Goal: Check status: Check status

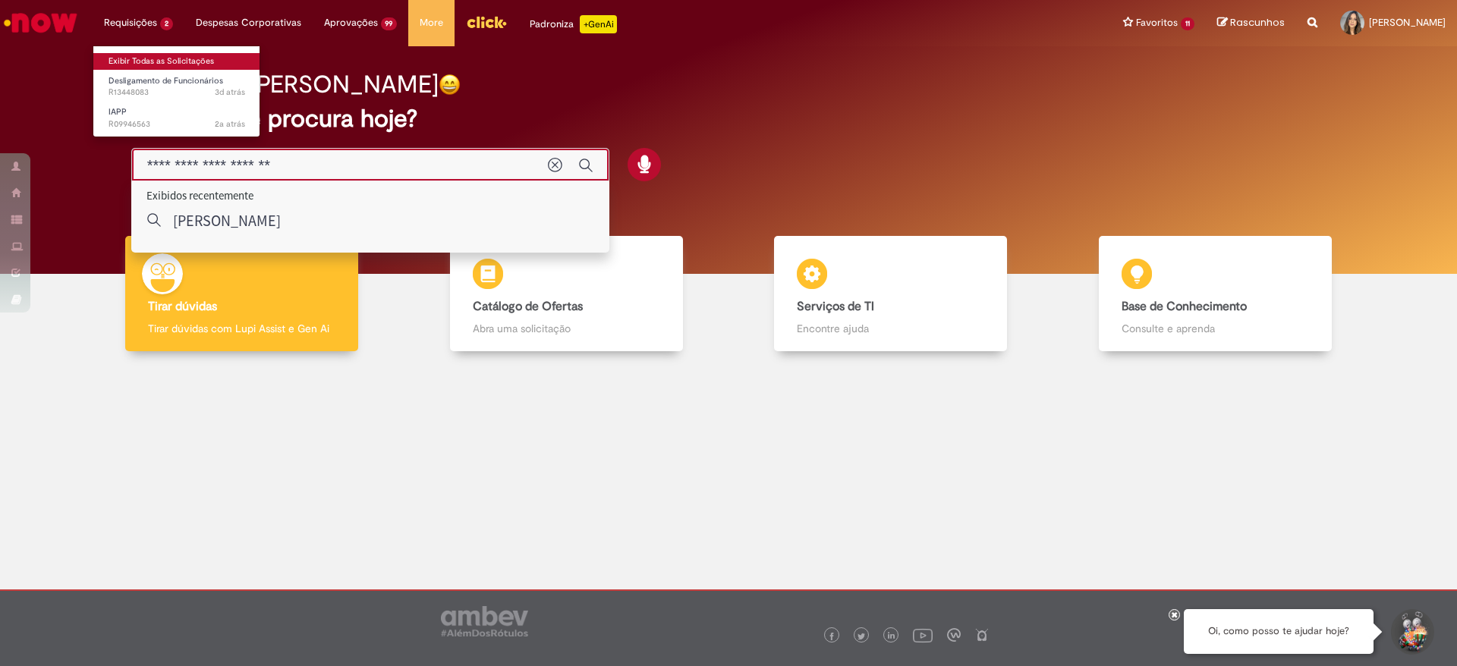
type input "**********"
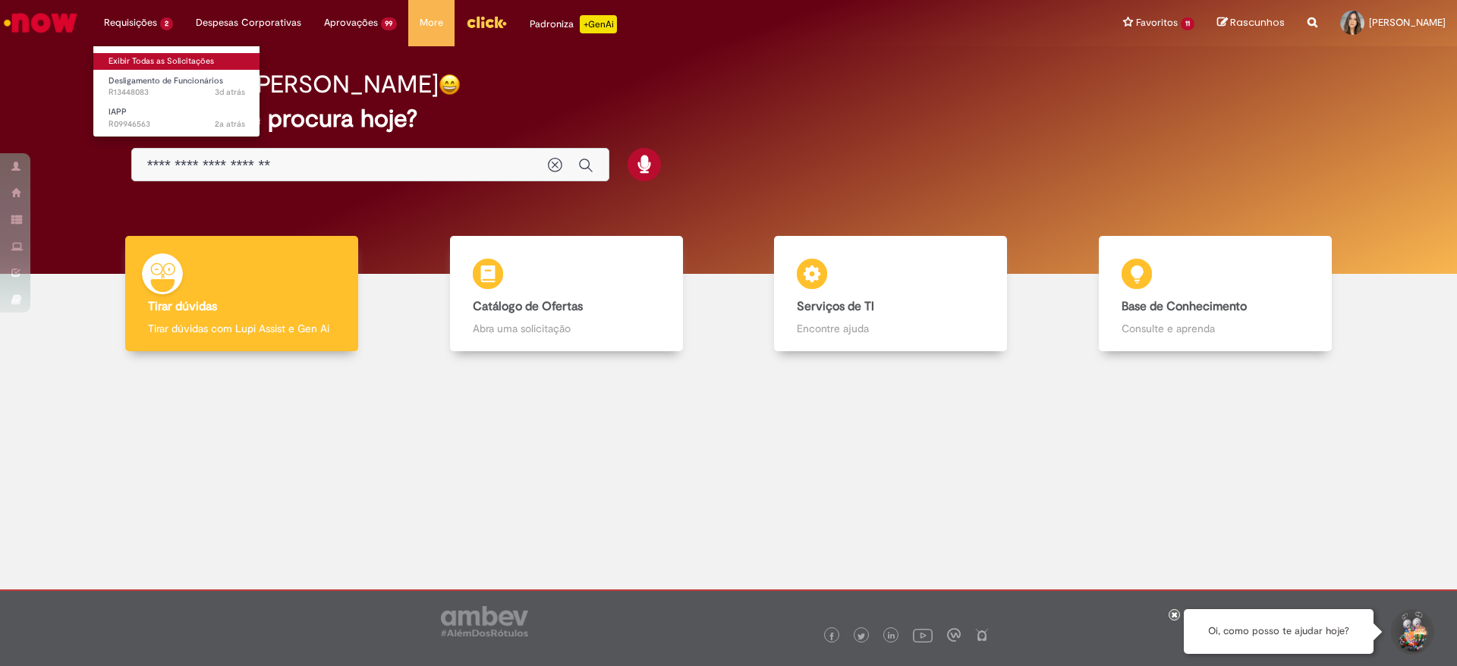
click at [142, 58] on link "Exibir Todas as Solicitações" at bounding box center [176, 61] width 167 height 17
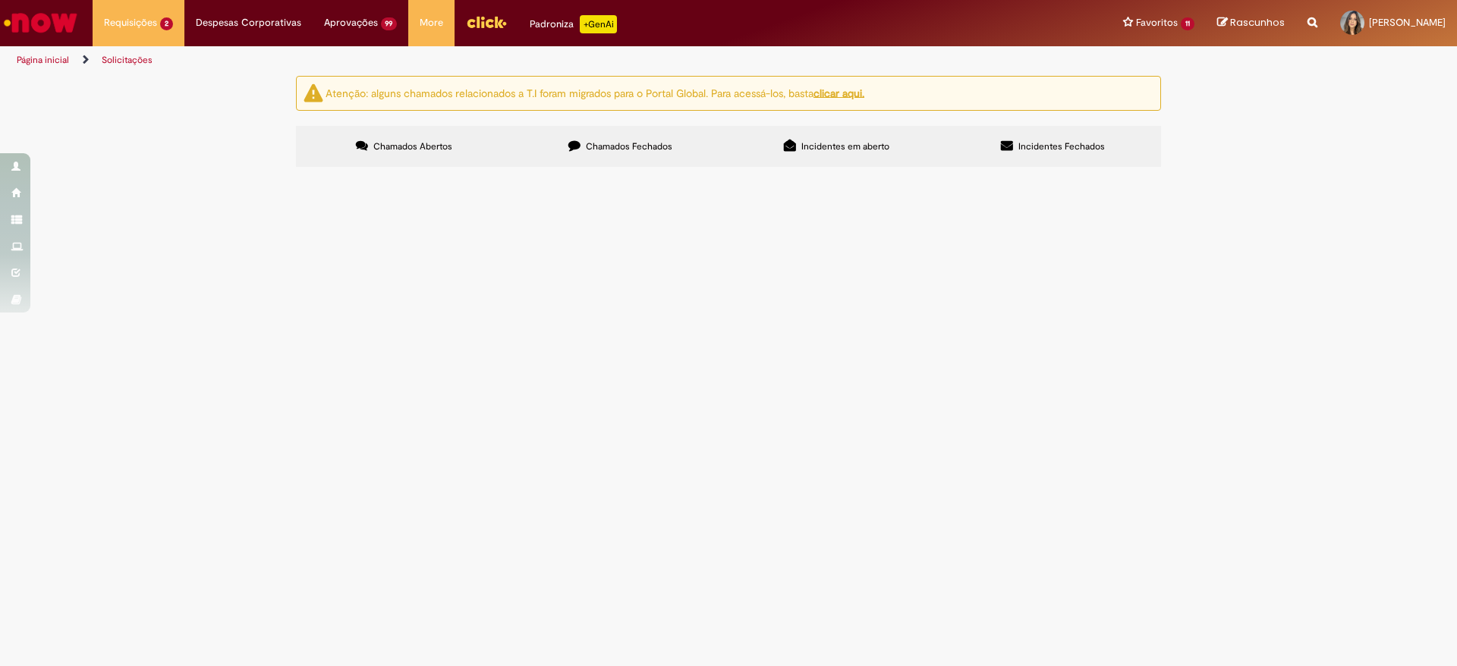
drag, startPoint x: 959, startPoint y: 192, endPoint x: 953, endPoint y: 199, distance: 9.1
click at [0, 0] on div "Itens solicitados Exportar como PDF Exportar como Excel Exportar como CSV Itens…" at bounding box center [0, 0] width 0 height 0
click at [0, 0] on input "Pesquisar" at bounding box center [0, 0] width 0 height 0
paste input "**********"
type input "**********"
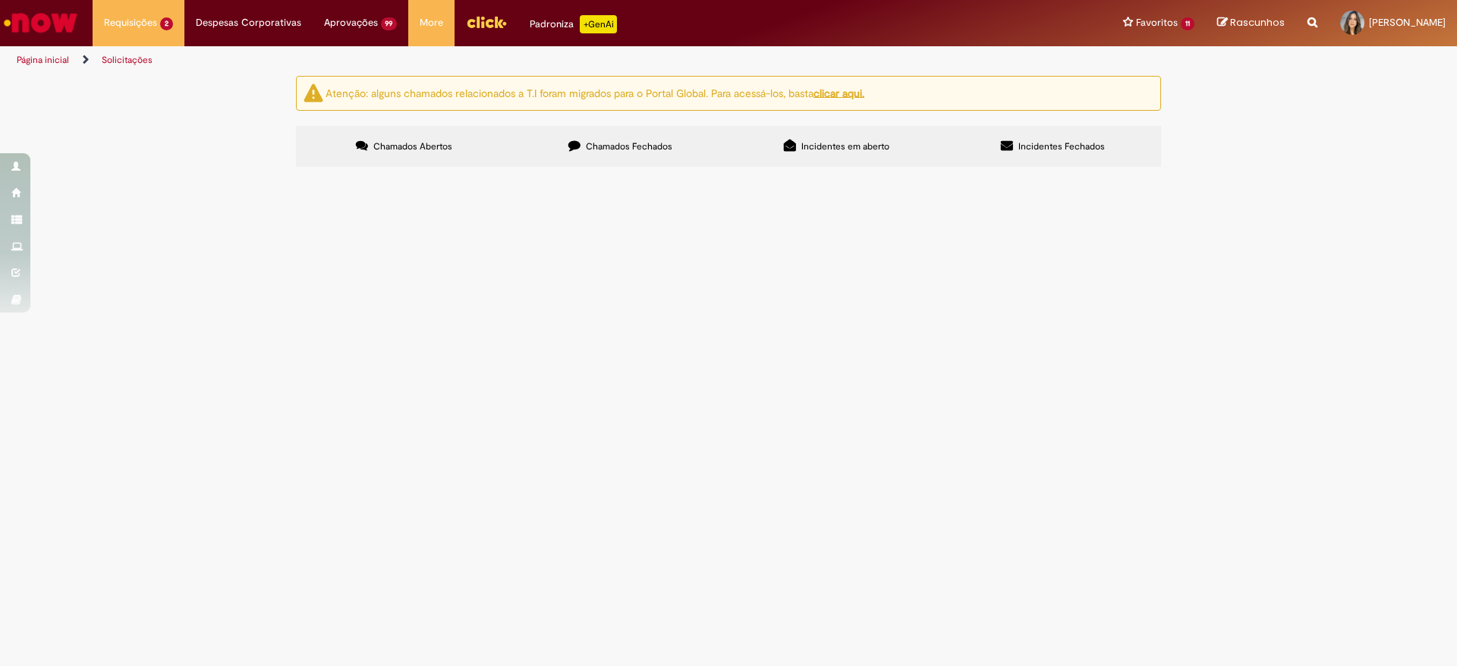
click at [0, 0] on button "Pesquisar" at bounding box center [0, 0] width 0 height 0
paste input "**********"
type input "**********"
click at [0, 0] on button "Pesquisar" at bounding box center [0, 0] width 0 height 0
type input "*********"
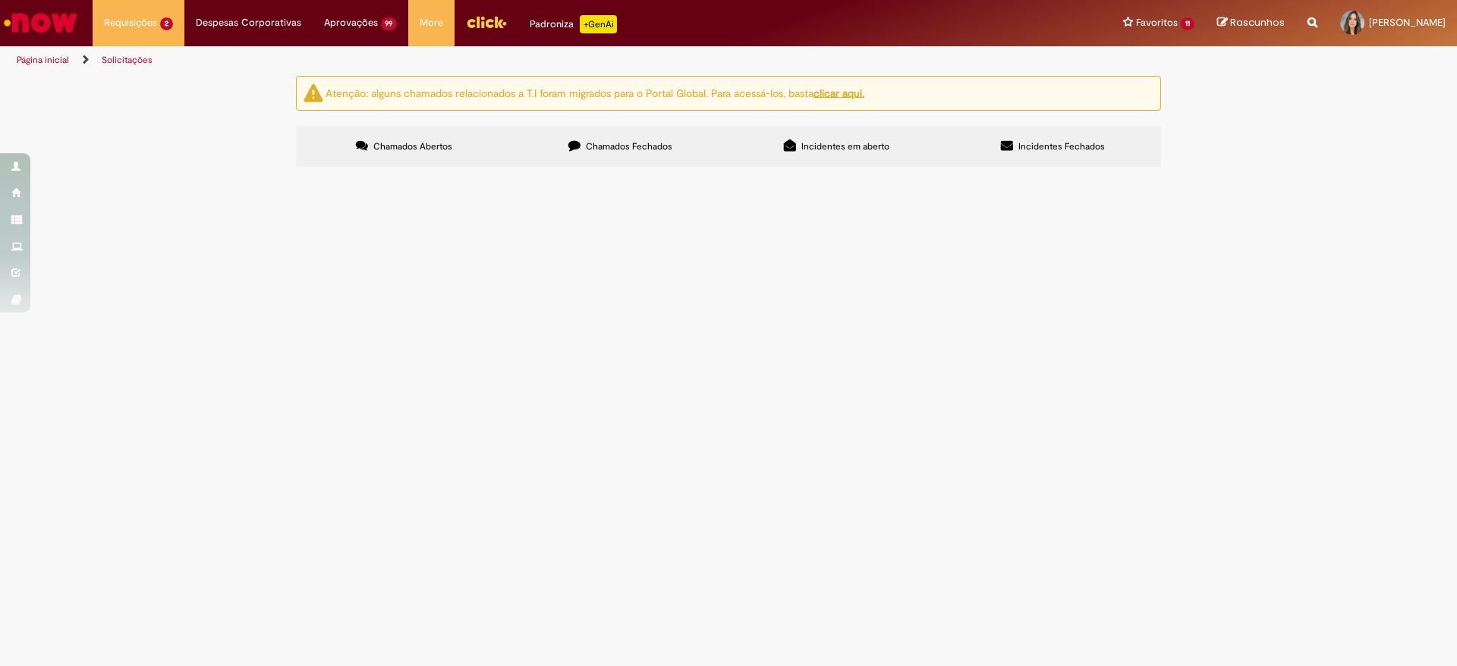
click at [0, 0] on button "Pesquisar" at bounding box center [0, 0] width 0 height 0
click at [677, 147] on label "Chamados Fechados" at bounding box center [620, 146] width 216 height 41
click at [0, 0] on input "Pesquisar" at bounding box center [0, 0] width 0 height 0
type input "*********"
click at [0, 0] on button "Pesquisar" at bounding box center [0, 0] width 0 height 0
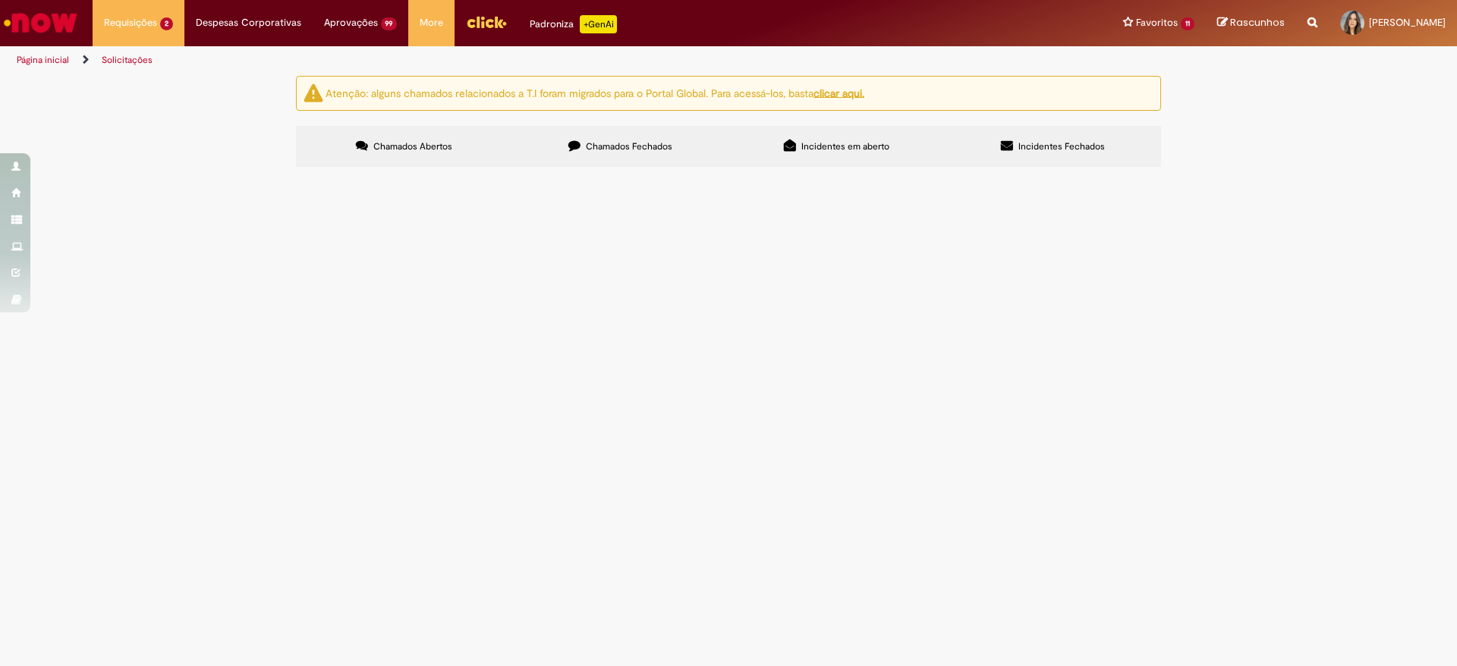
click at [0, 0] on span "Boa Tarde! Time, gostaríamos de desligar no dia: [DATE] o colaborador: [PERSON_…" at bounding box center [0, 0] width 0 height 0
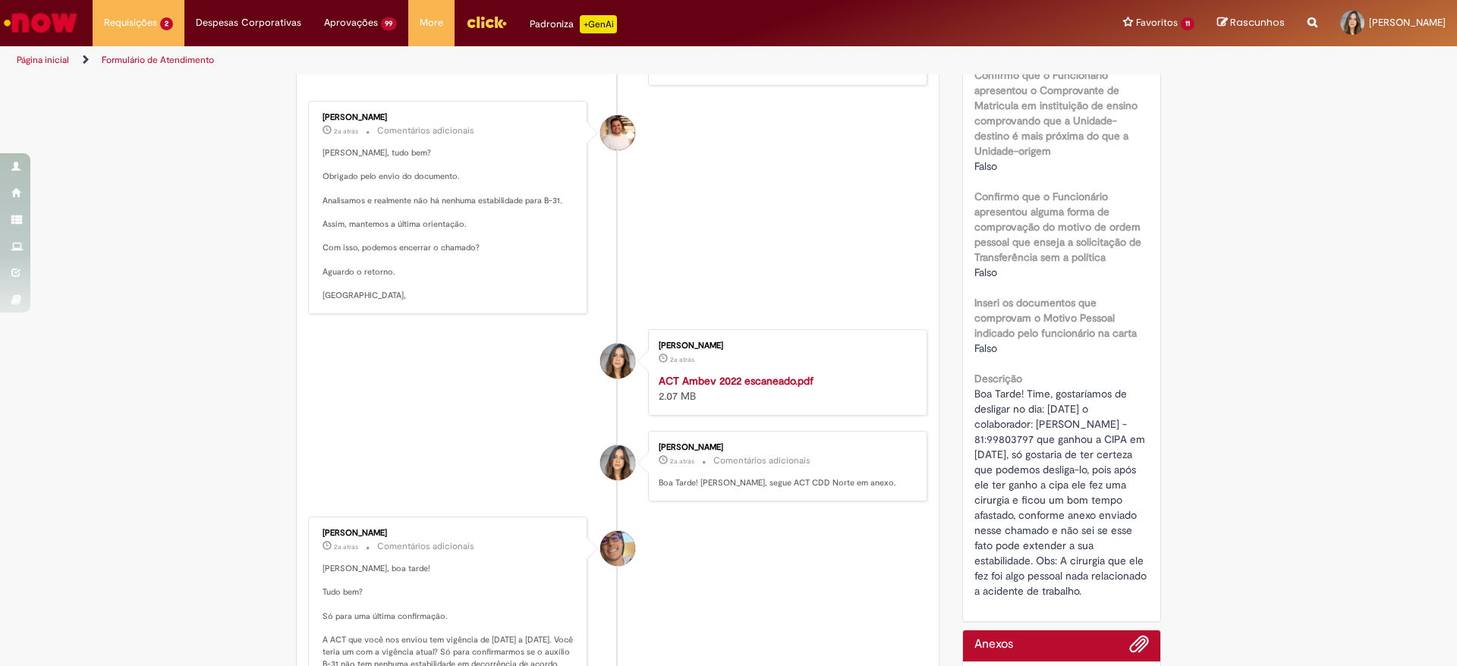
scroll to position [570, 0]
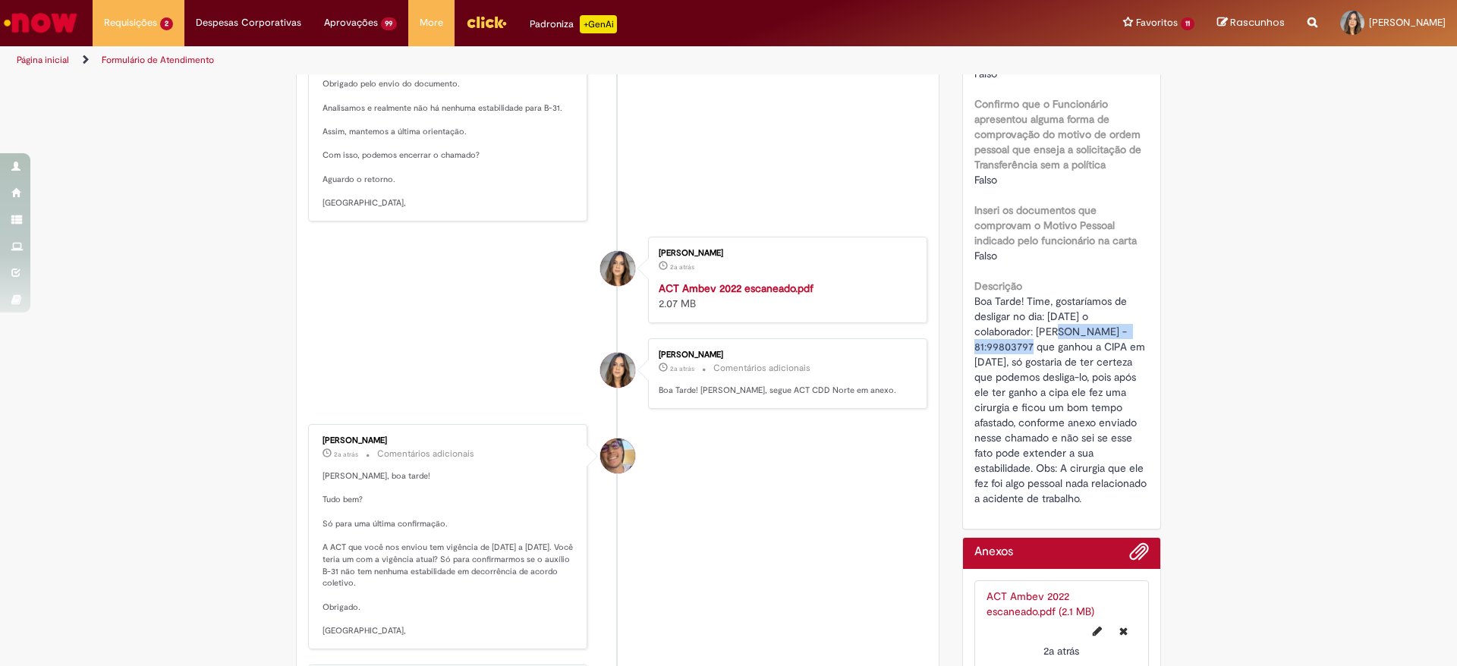
drag, startPoint x: 1030, startPoint y: 329, endPoint x: 1004, endPoint y: 351, distance: 33.9
click at [1004, 351] on span "Boa Tarde! Time, gostaríamos de desligar no dia: [DATE] o colaborador: [PERSON_…" at bounding box center [1062, 399] width 175 height 211
copy span "[PERSON_NAME]"
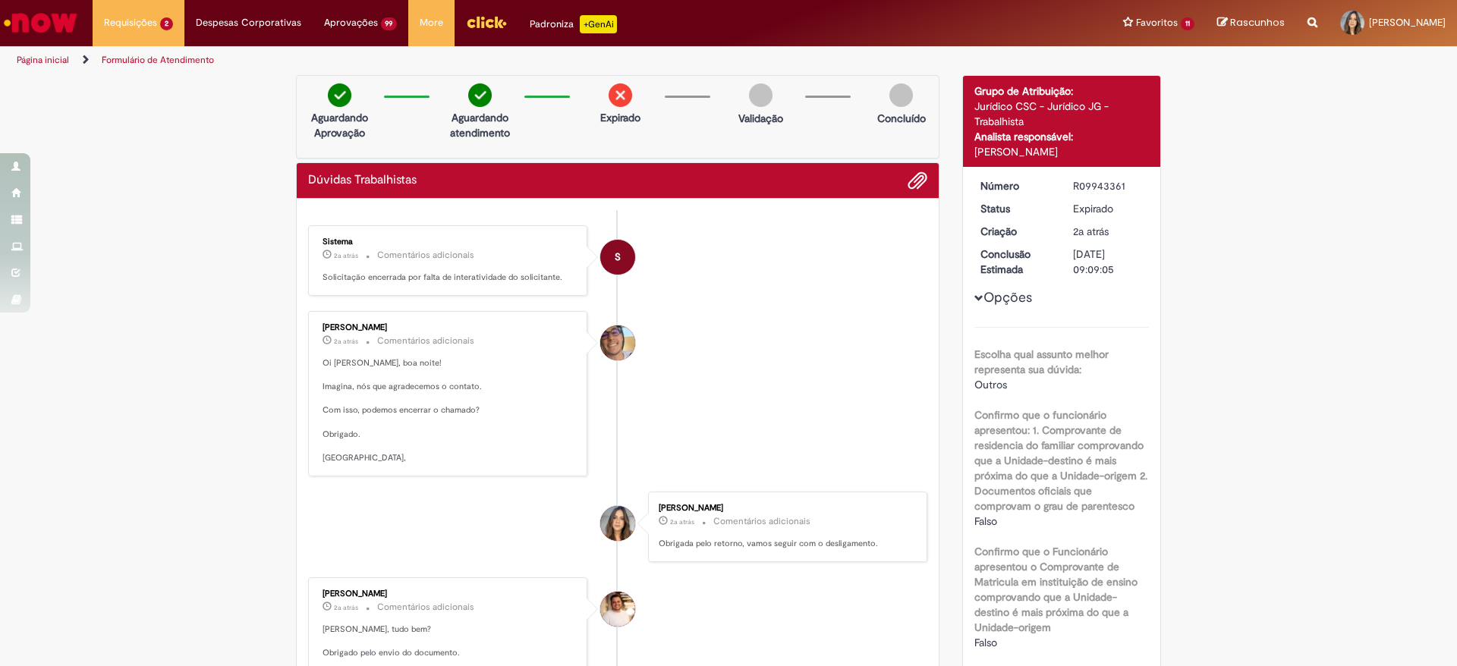
scroll to position [115, 0]
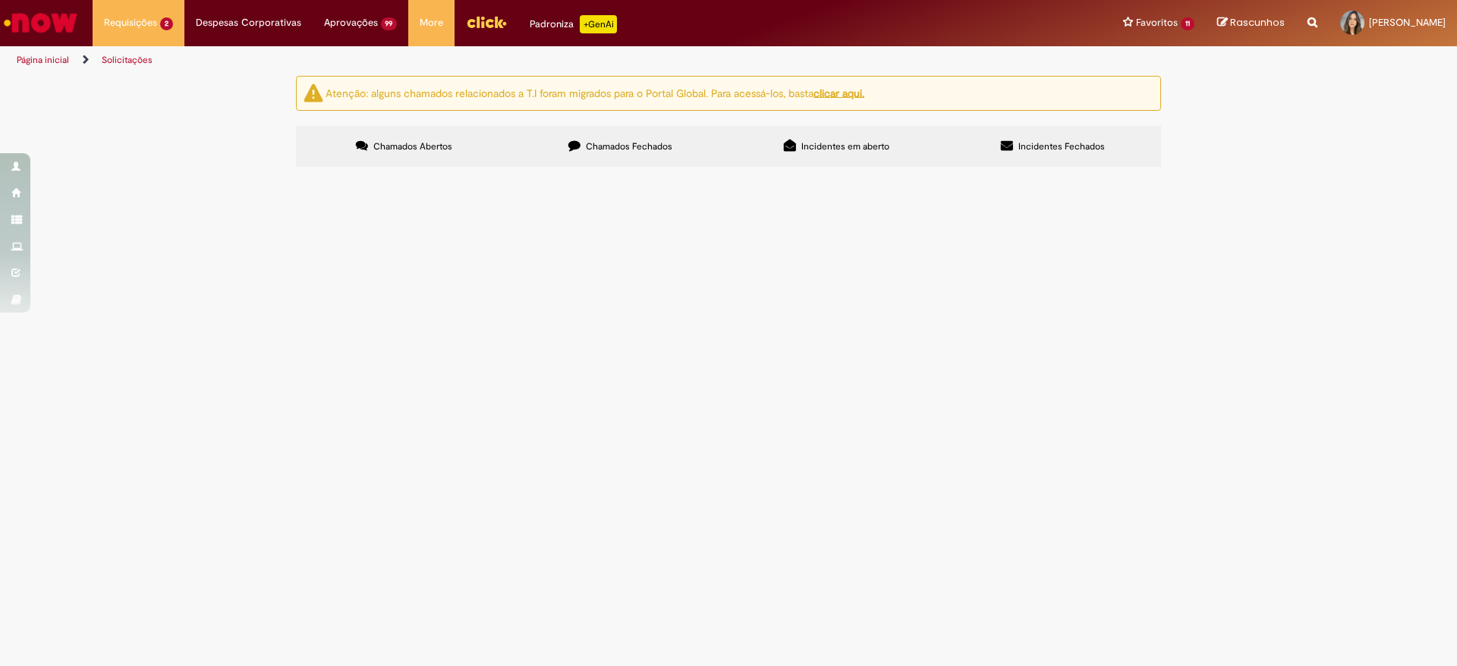
click at [0, 0] on input "Pesquisar" at bounding box center [0, 0] width 0 height 0
drag, startPoint x: 987, startPoint y: 217, endPoint x: 883, endPoint y: 217, distance: 103.2
click at [0, 0] on div "Itens solicitados Exportar como PDF Exportar como Excel Exportar como CSV Itens…" at bounding box center [0, 0] width 0 height 0
click at [0, 0] on input "Pesquisar" at bounding box center [0, 0] width 0 height 0
type input "********"
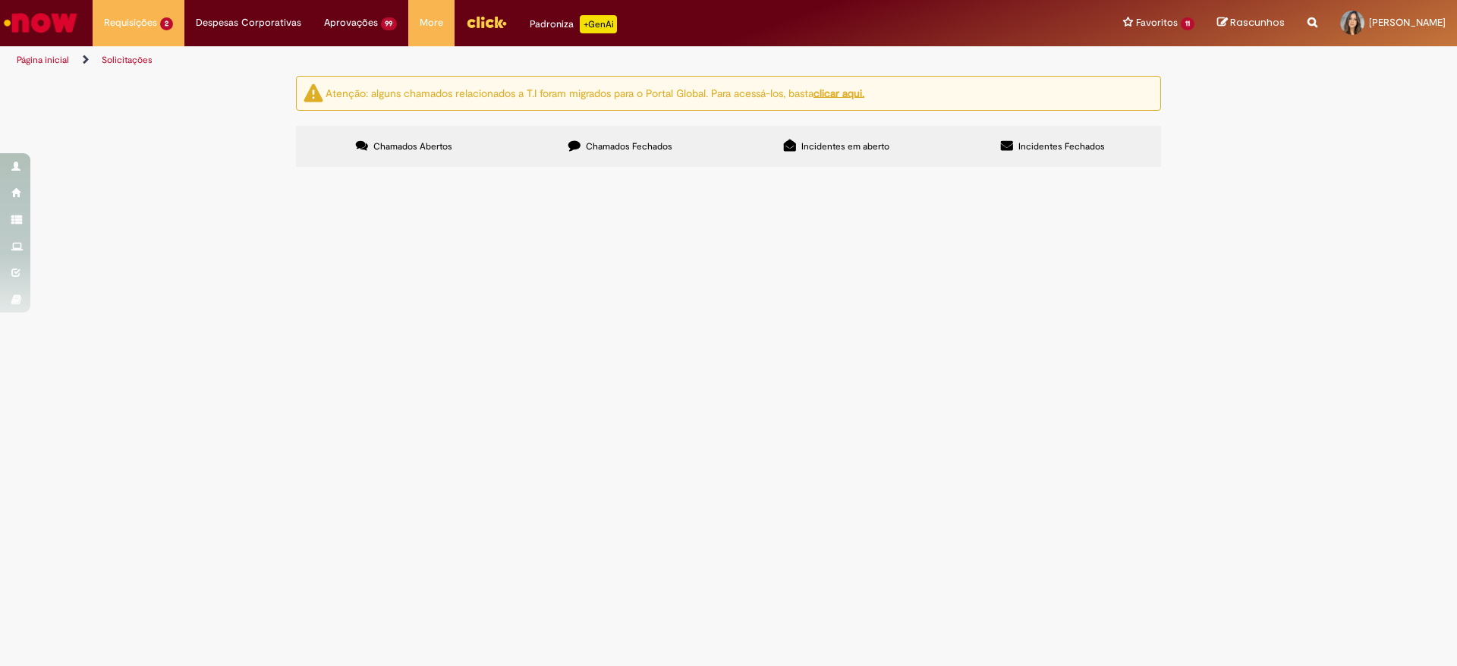
click at [0, 0] on button "Pesquisar" at bounding box center [0, 0] width 0 height 0
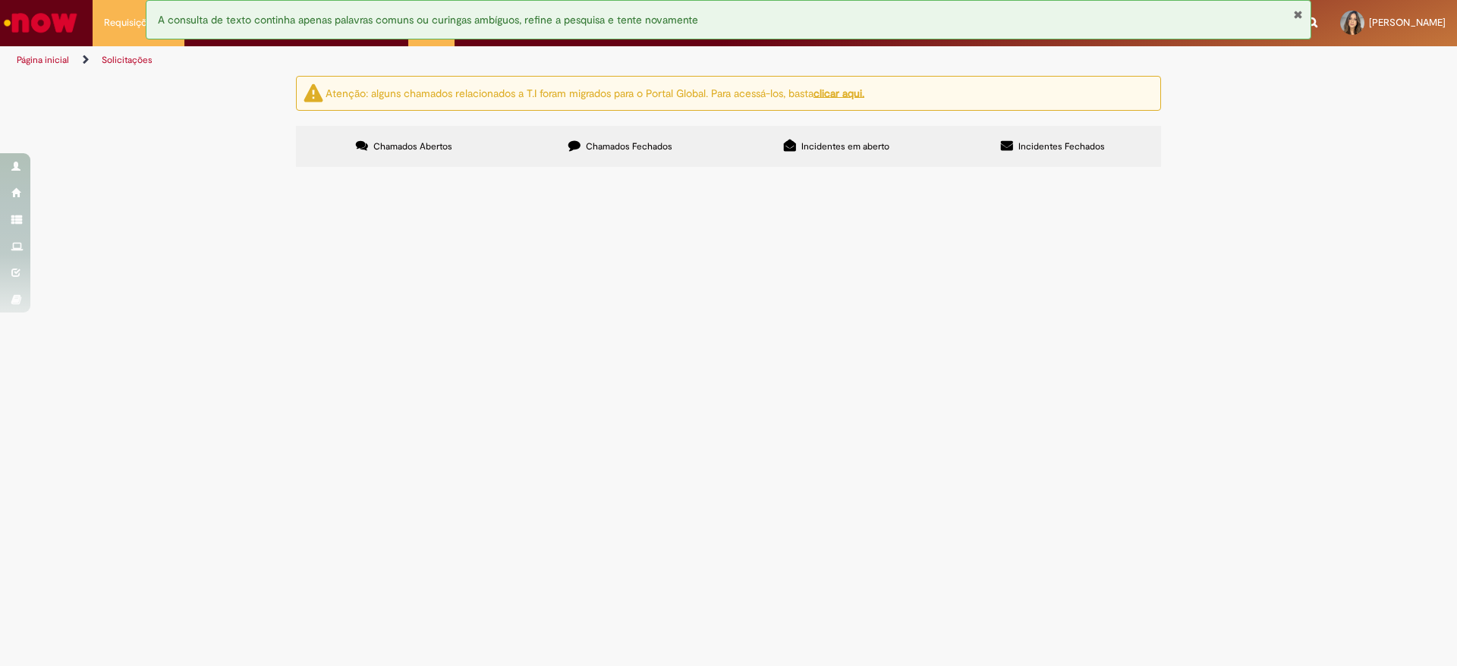
click at [0, 0] on input "Pesquisar" at bounding box center [0, 0] width 0 height 0
click at [688, 154] on label "Chamados Fechados" at bounding box center [620, 146] width 216 height 41
click at [0, 0] on input "Pesquisar" at bounding box center [0, 0] width 0 height 0
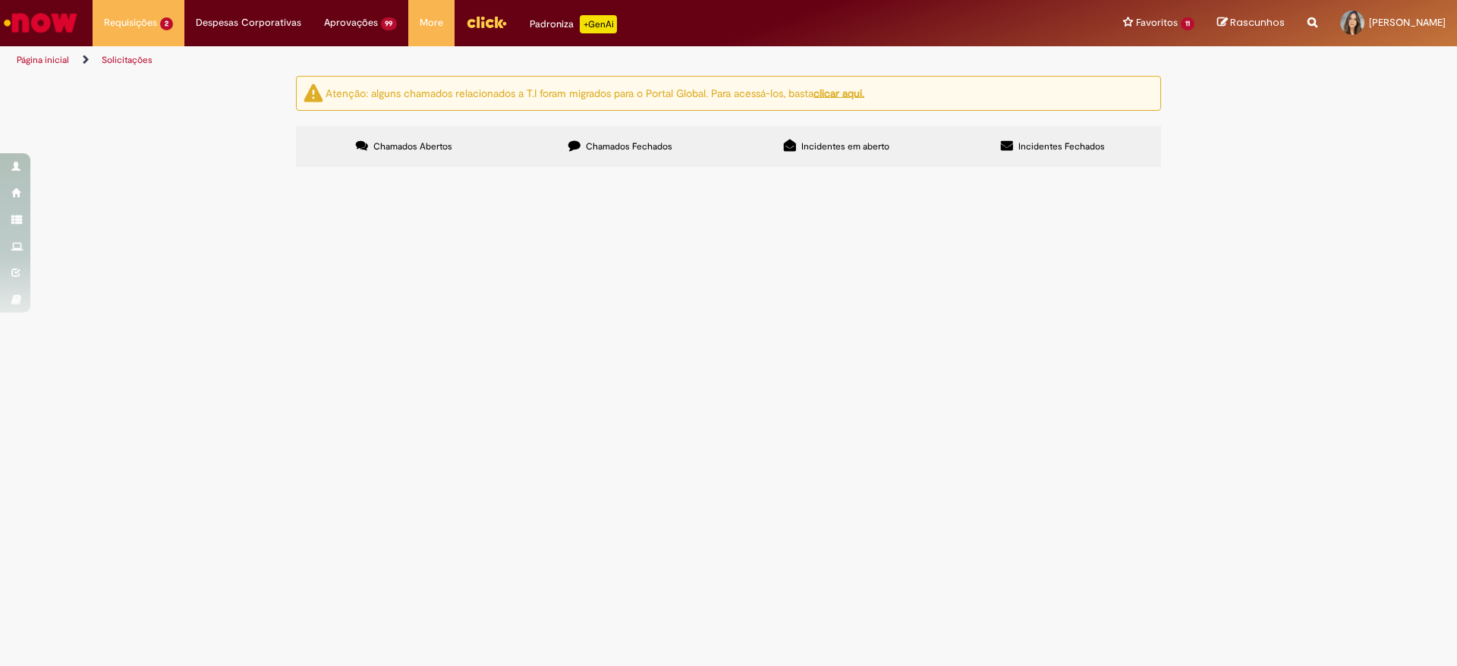
type input "********"
click at [0, 0] on button "Pesquisar" at bounding box center [0, 0] width 0 height 0
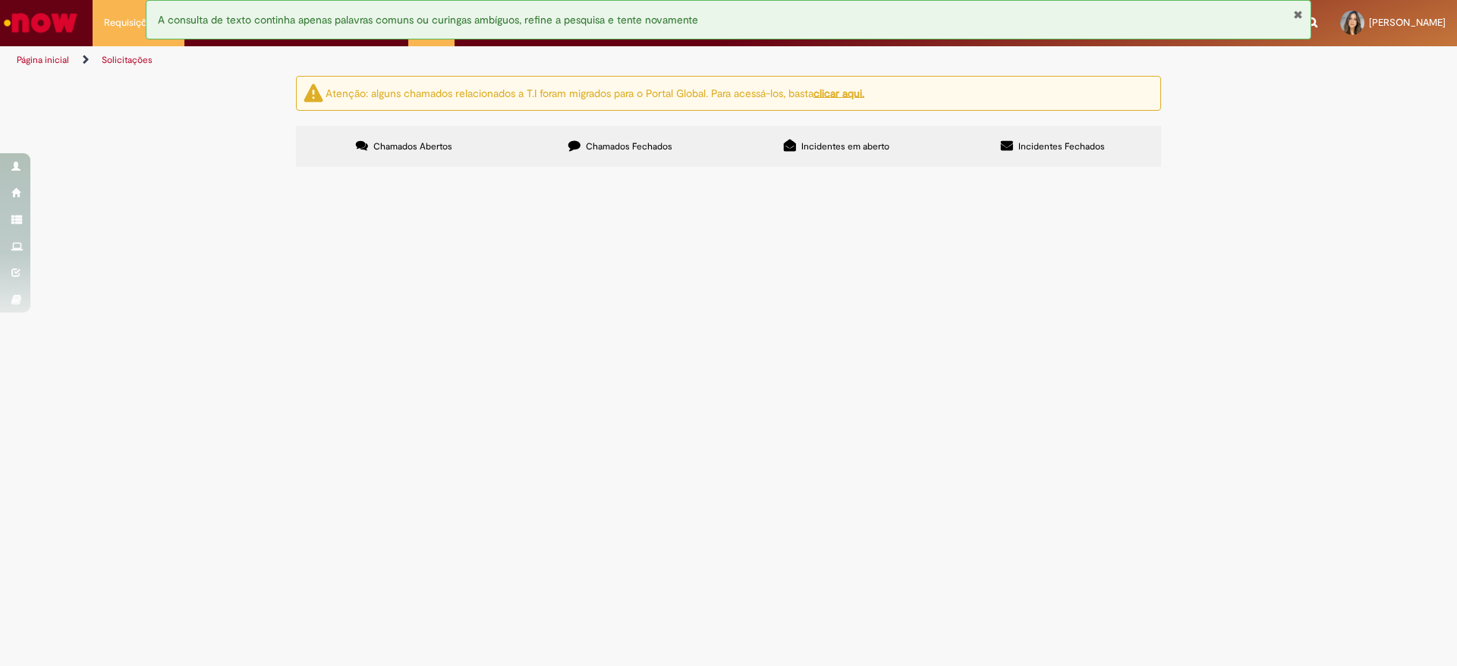
click at [0, 0] on input "Pesquisar" at bounding box center [0, 0] width 0 height 0
type input "*********"
click at [0, 0] on button "Pesquisar" at bounding box center [0, 0] width 0 height 0
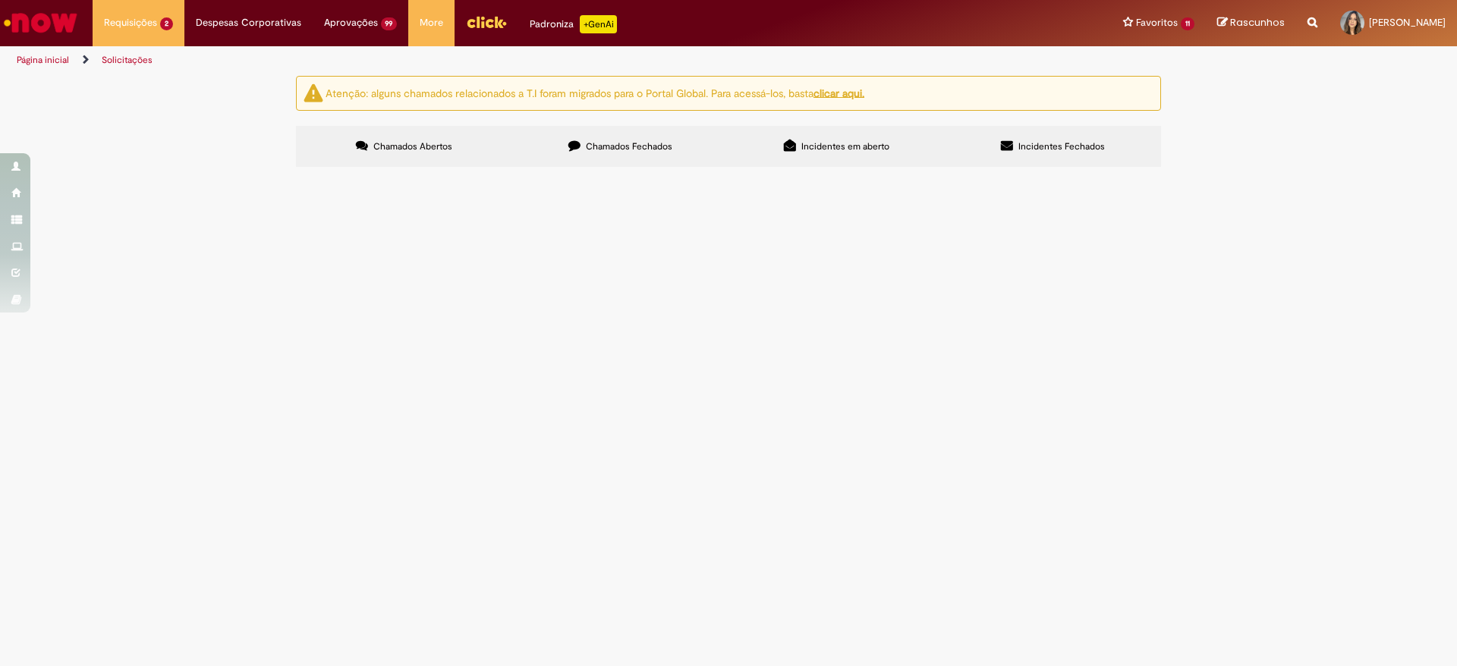
click at [0, 0] on input "Pesquisar" at bounding box center [0, 0] width 0 height 0
type input "**********"
click at [0, 0] on button "Pesquisar" at bounding box center [0, 0] width 0 height 0
click at [694, 127] on label "Chamados Fechados" at bounding box center [620, 146] width 216 height 41
click at [0, 0] on input "Pesquisar" at bounding box center [0, 0] width 0 height 0
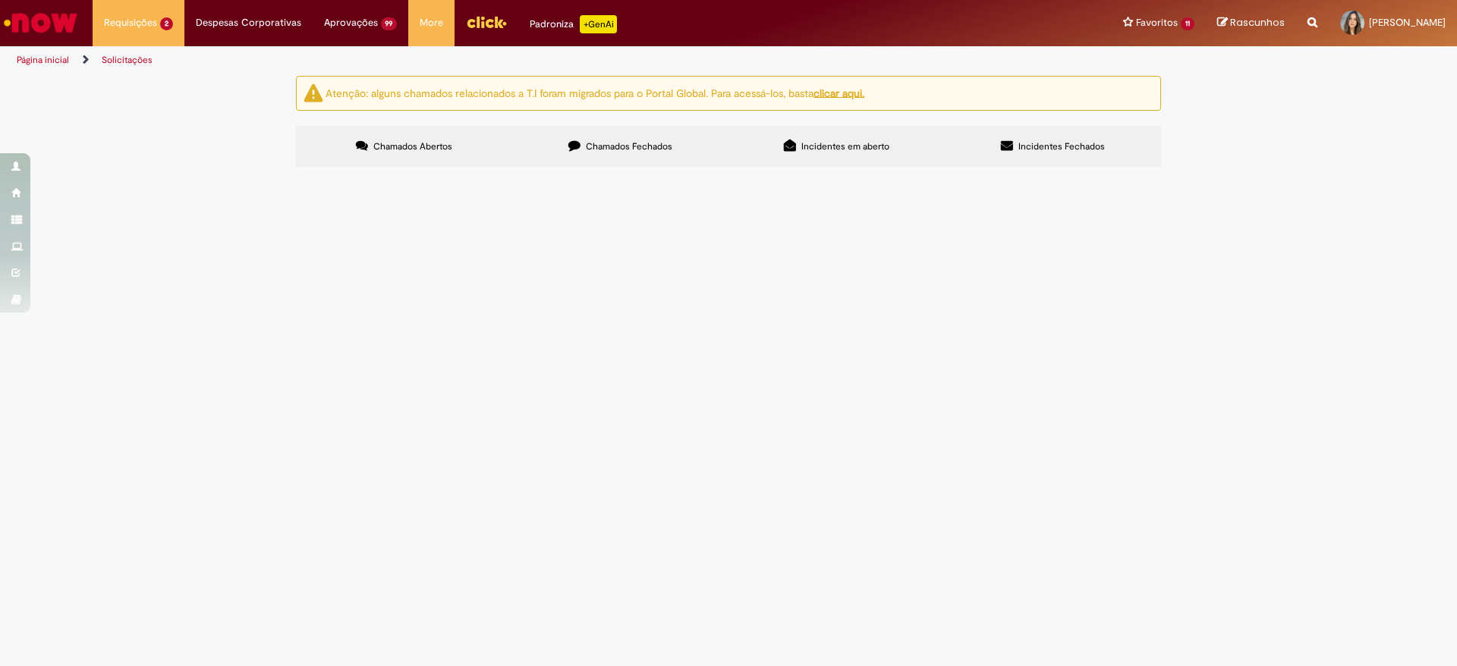
type input "**********"
click at [0, 0] on button "Pesquisar" at bounding box center [0, 0] width 0 height 0
click at [860, 136] on label "Incidentes em aberto" at bounding box center [837, 146] width 216 height 41
click at [1059, 146] on span "Incidentes Fechados" at bounding box center [1062, 146] width 87 height 12
click at [629, 155] on label "Chamados Fechados" at bounding box center [620, 146] width 216 height 41
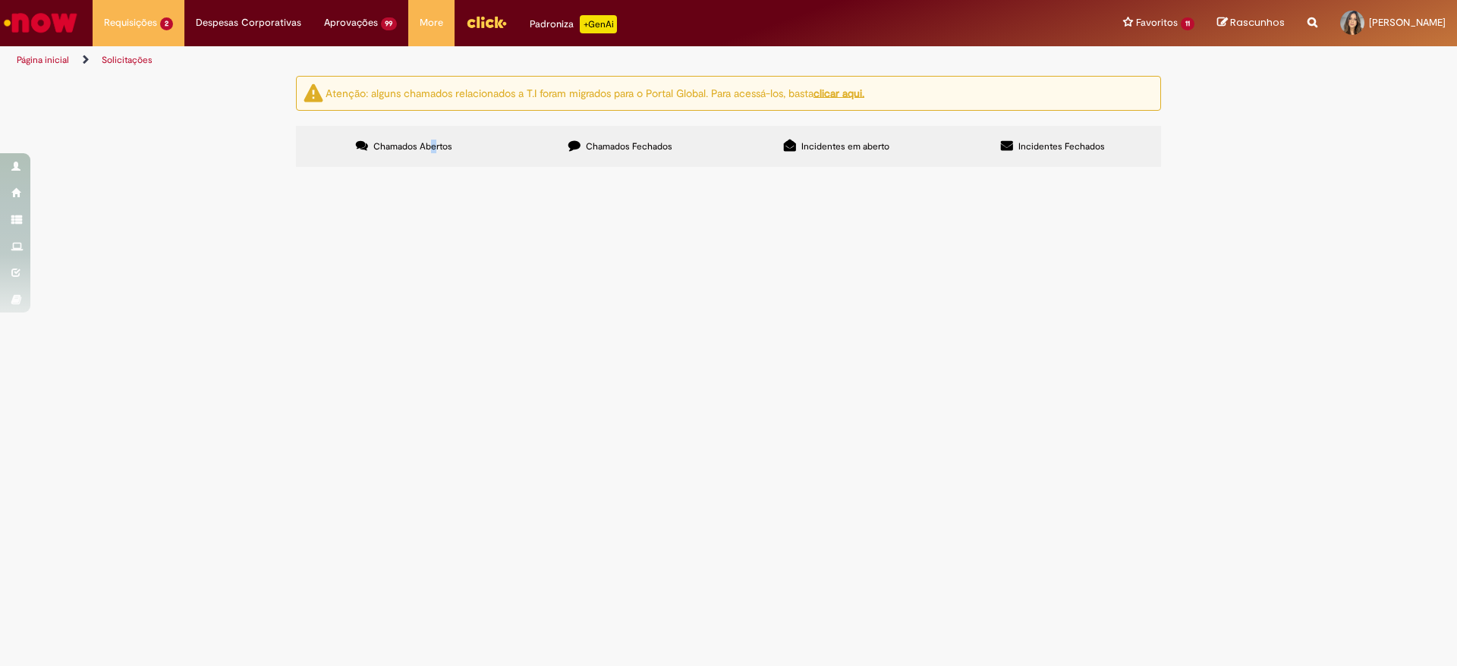
drag, startPoint x: 430, startPoint y: 147, endPoint x: 449, endPoint y: 145, distance: 19.1
click at [436, 146] on span "Chamados Abertos" at bounding box center [412, 146] width 79 height 12
click at [599, 138] on label "Chamados Fechados" at bounding box center [620, 146] width 216 height 41
click at [447, 145] on span "Chamados Abertos" at bounding box center [412, 146] width 79 height 12
click at [608, 153] on label "Chamados Fechados" at bounding box center [620, 146] width 216 height 41
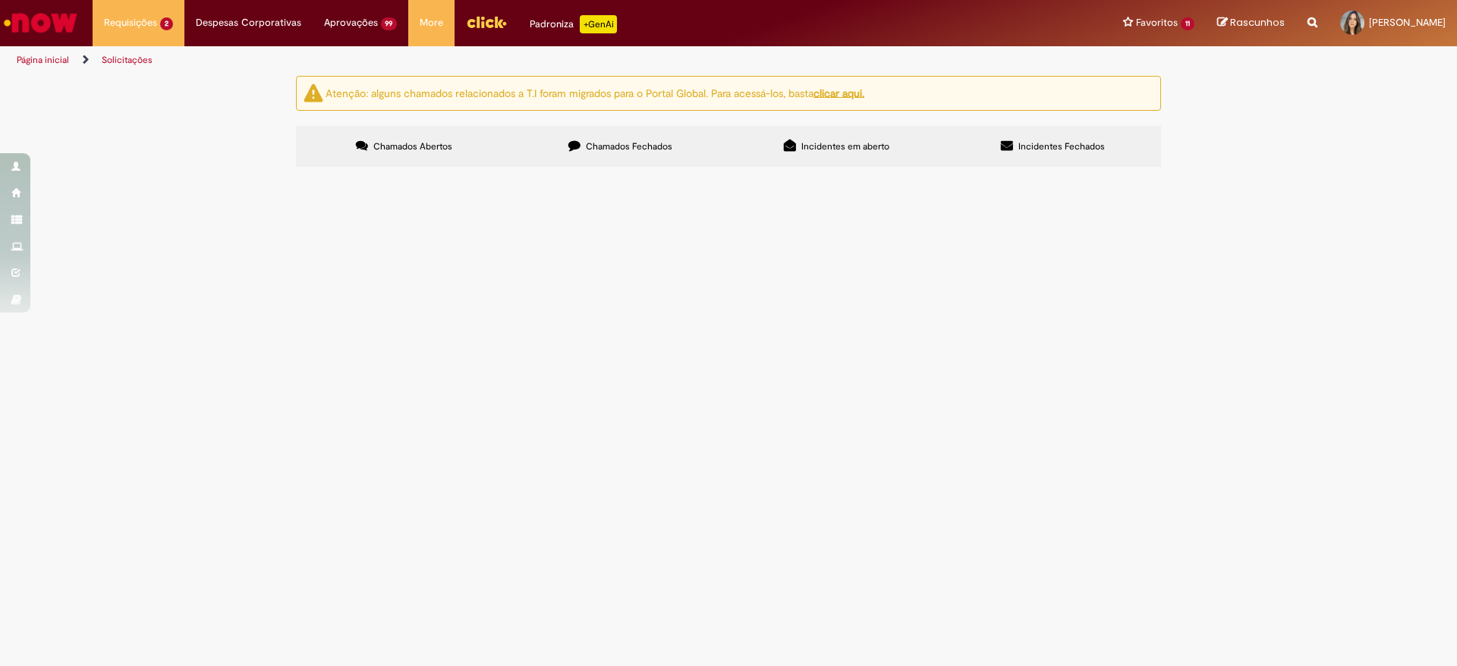
click at [870, 148] on span "Incidentes em aberto" at bounding box center [845, 146] width 88 height 12
drag, startPoint x: 1033, startPoint y: 138, endPoint x: 899, endPoint y: 161, distance: 136.3
click at [1028, 138] on label "Incidentes Fechados" at bounding box center [1053, 146] width 216 height 41
drag, startPoint x: 846, startPoint y: 146, endPoint x: 671, endPoint y: 155, distance: 175.5
click at [845, 146] on span "Incidentes em aberto" at bounding box center [845, 146] width 88 height 12
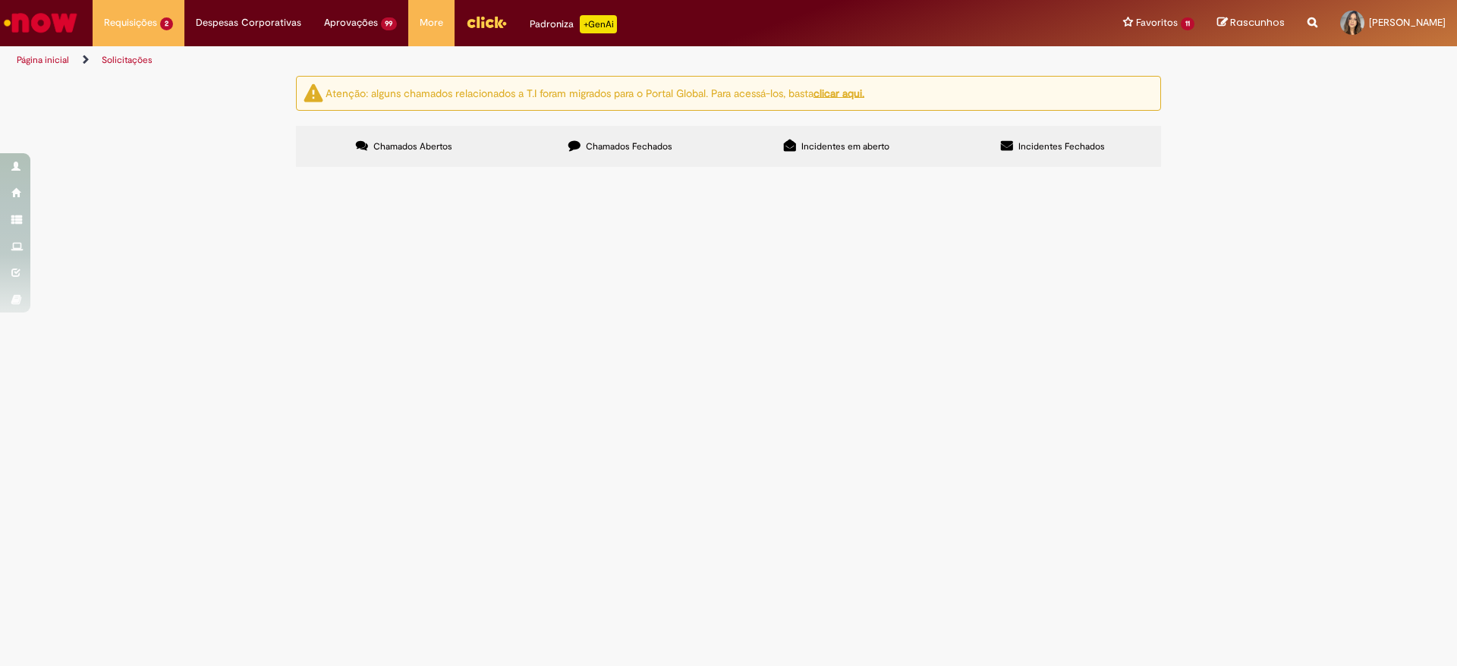
click at [647, 155] on label "Chamados Fechados" at bounding box center [620, 146] width 216 height 41
click at [414, 162] on label "Chamados Abertos" at bounding box center [404, 146] width 216 height 41
click at [438, 467] on main "Solicitações Atenção: alguns chamados relacionados a T.I foram migrados para o …" at bounding box center [728, 370] width 1457 height 591
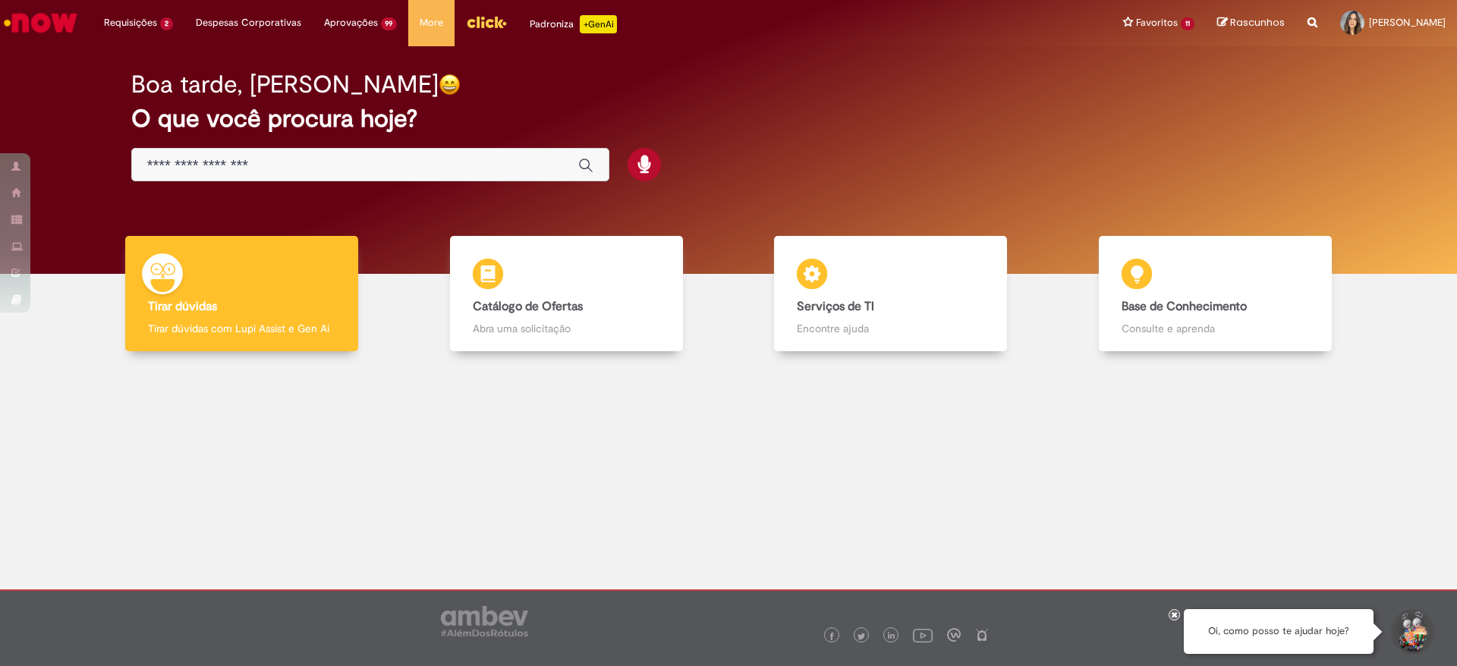
click at [1178, 615] on div at bounding box center [1174, 614] width 11 height 11
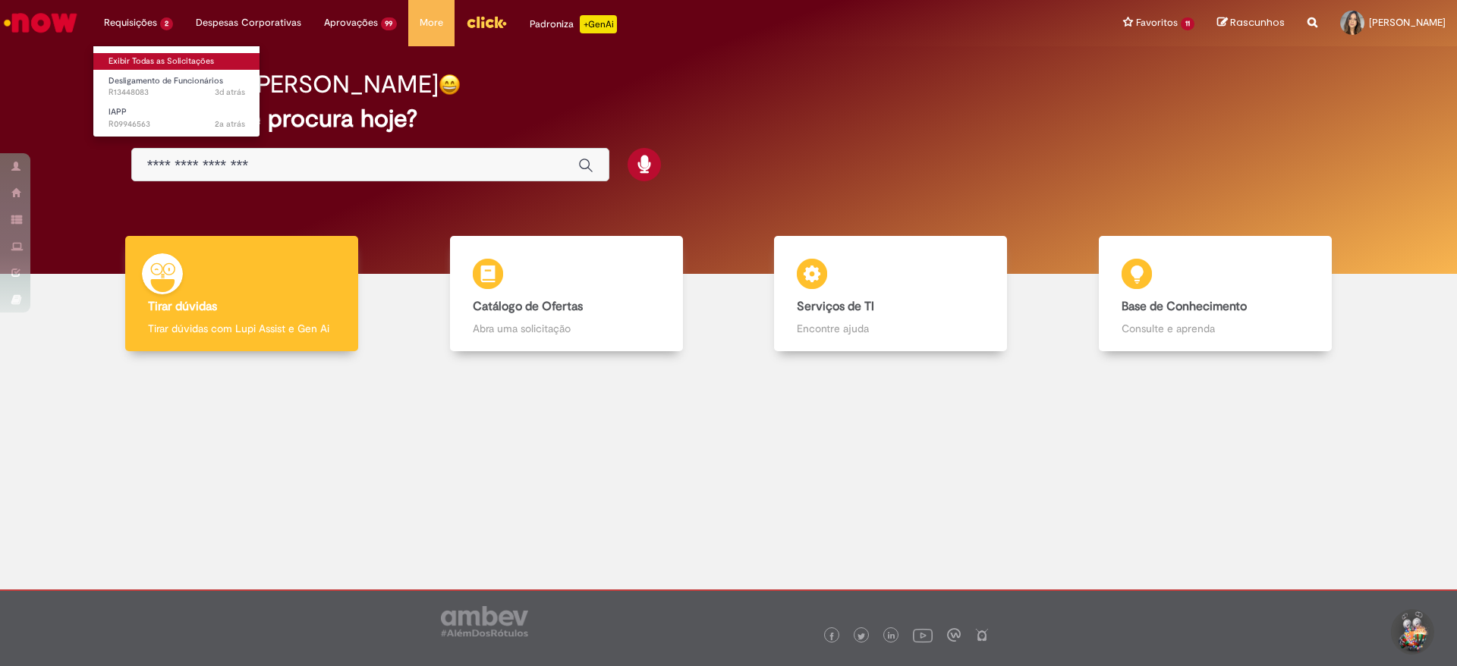
click at [157, 61] on link "Exibir Todas as Solicitações" at bounding box center [176, 61] width 167 height 17
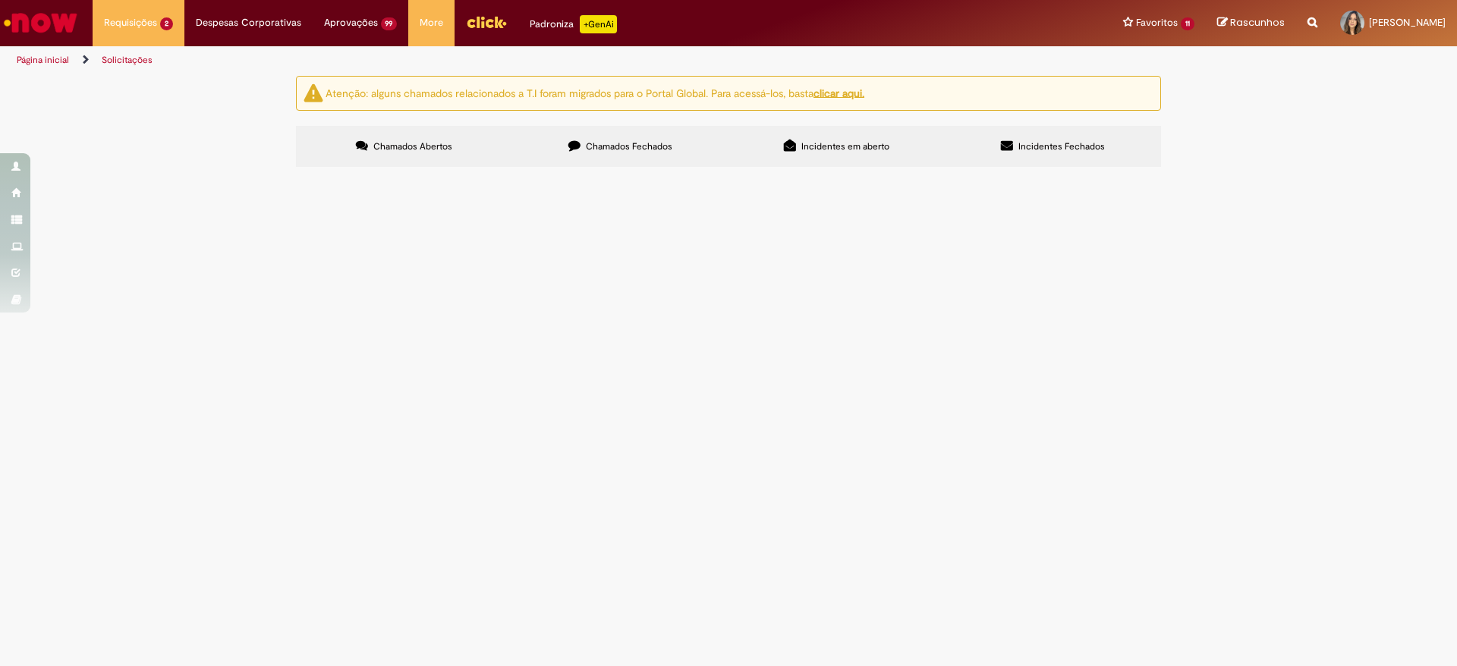
click at [664, 146] on span "Chamados Fechados" at bounding box center [629, 146] width 87 height 12
click at [0, 0] on input "Pesquisar" at bounding box center [0, 0] width 0 height 0
type input "****"
click at [0, 0] on button "Pesquisar" at bounding box center [0, 0] width 0 height 0
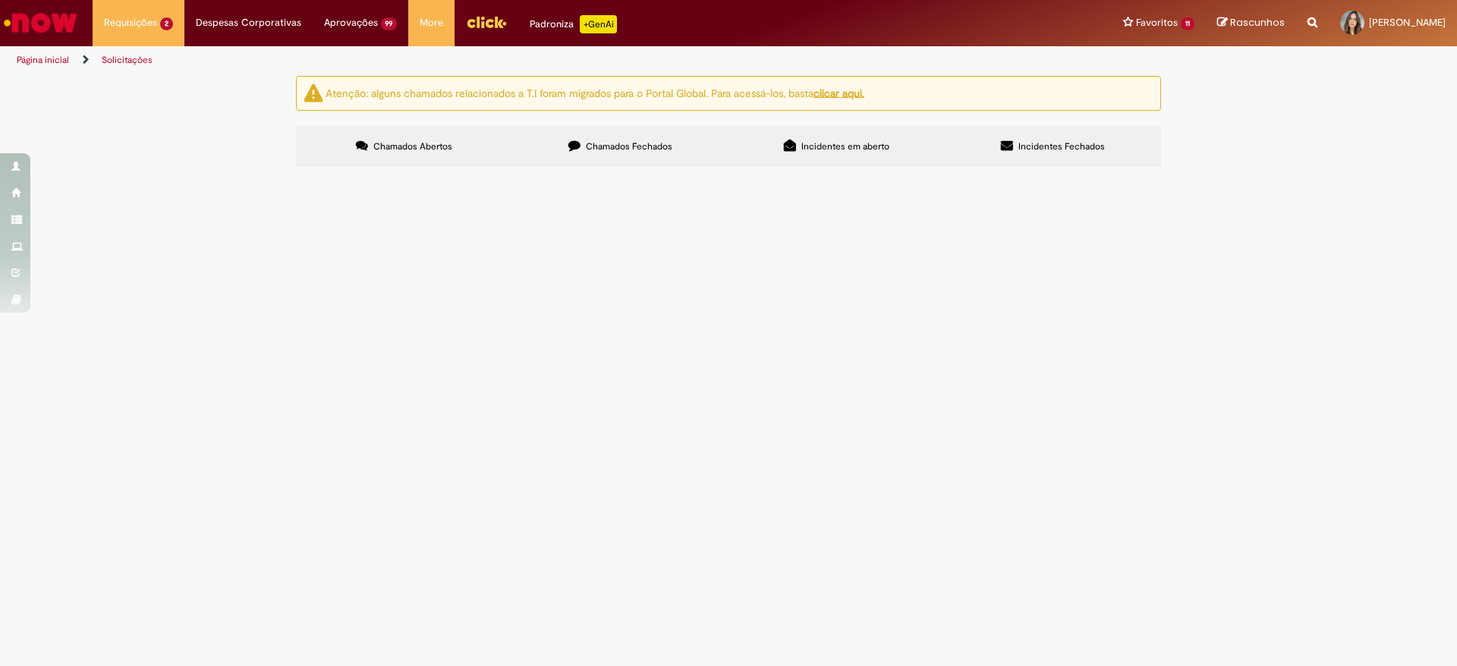
drag, startPoint x: 985, startPoint y: 93, endPoint x: 888, endPoint y: 105, distance: 97.9
click at [0, 0] on div "Itens solicitados Exportar como PDF Exportar como Excel Exportar como CSV Itens…" at bounding box center [0, 0] width 0 height 0
type input "*********"
click at [0, 0] on button "Pesquisar" at bounding box center [0, 0] width 0 height 0
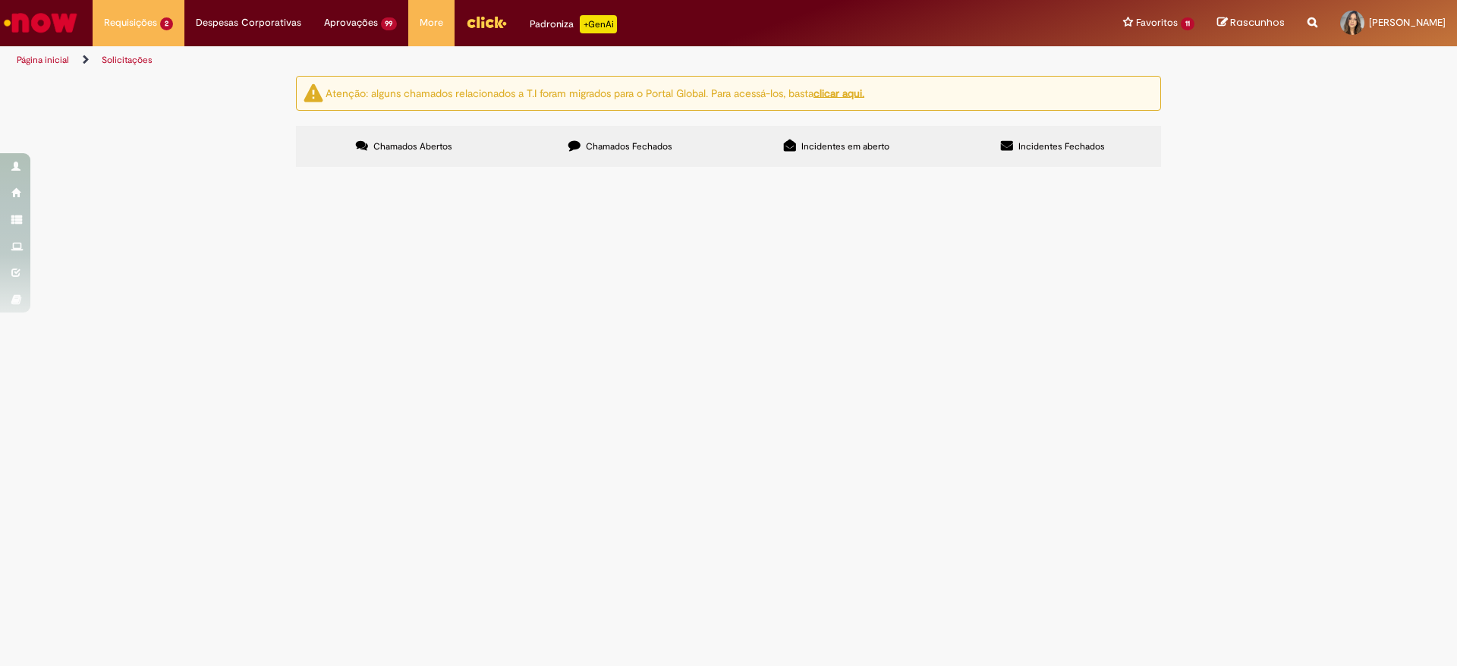
click at [0, 0] on input "Pesquisar" at bounding box center [0, 0] width 0 height 0
click at [0, 0] on span "Boa Tarde! Time, gostaríamos de desligar no dia: [DATE] o colaborador: [PERSON_…" at bounding box center [0, 0] width 0 height 0
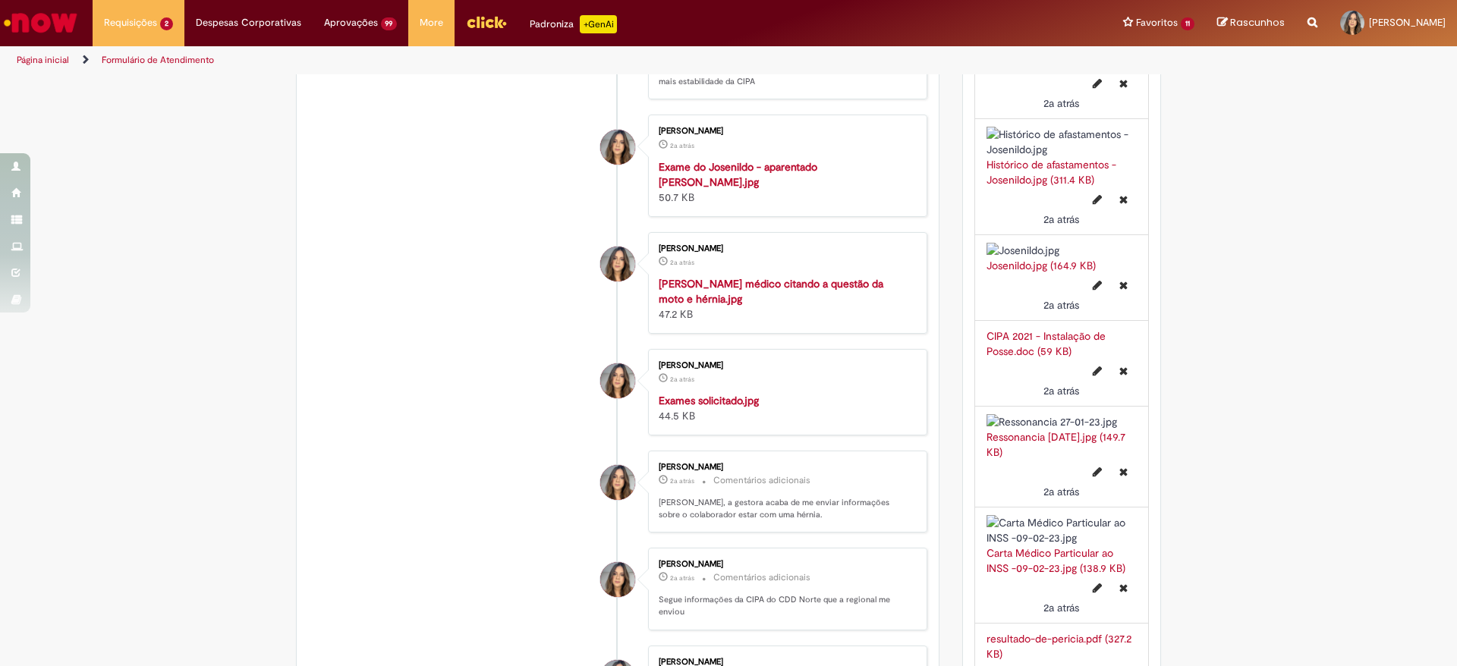
scroll to position [1407, 0]
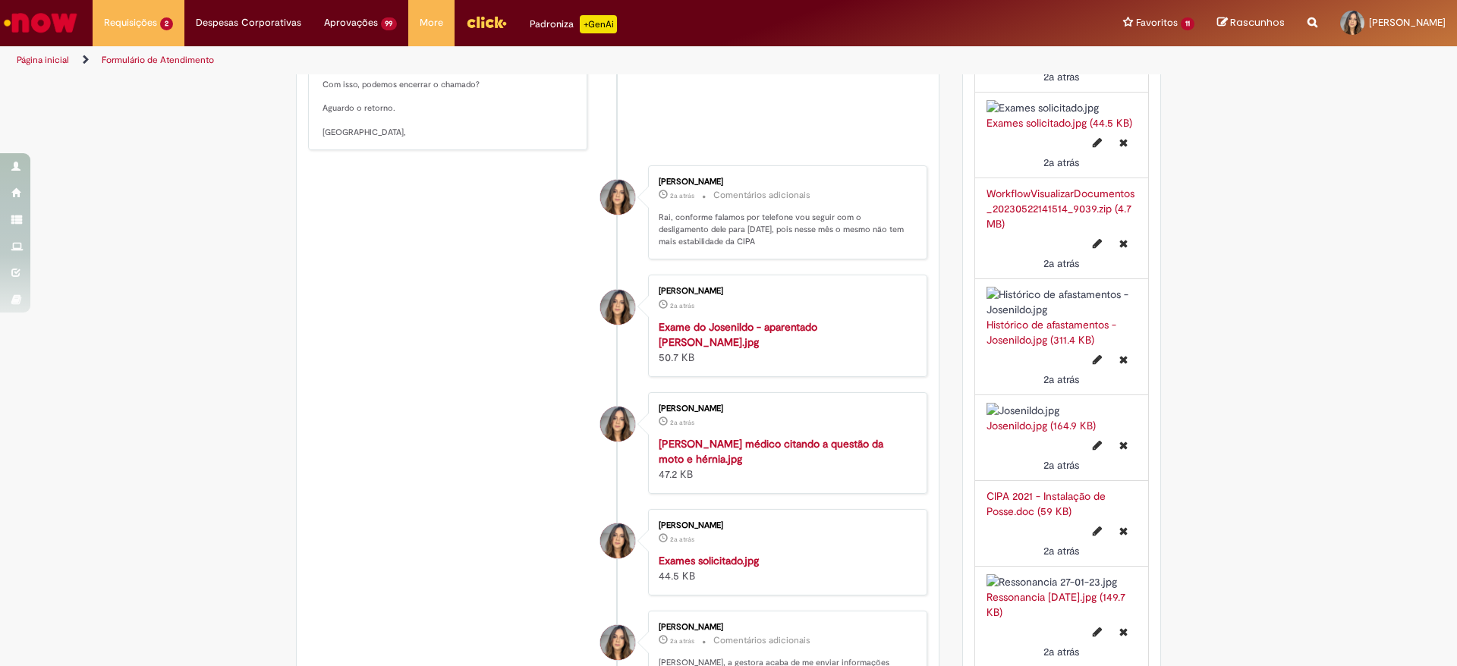
click at [709, 320] on img "Histórico de tíquete" at bounding box center [785, 320] width 253 height 0
